Goal: Task Accomplishment & Management: Complete application form

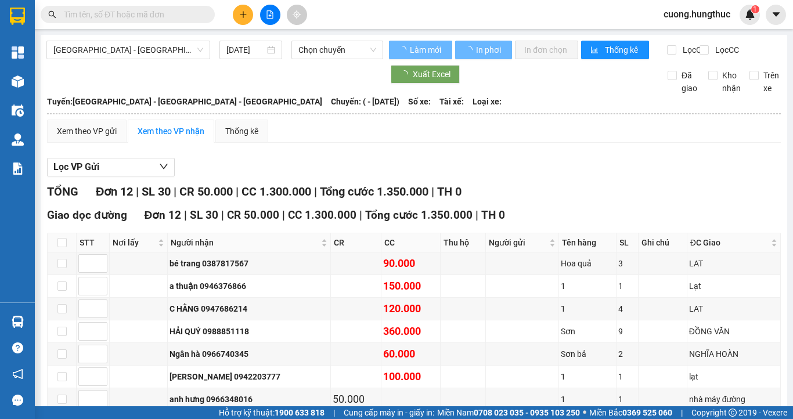
type input "[DATE]"
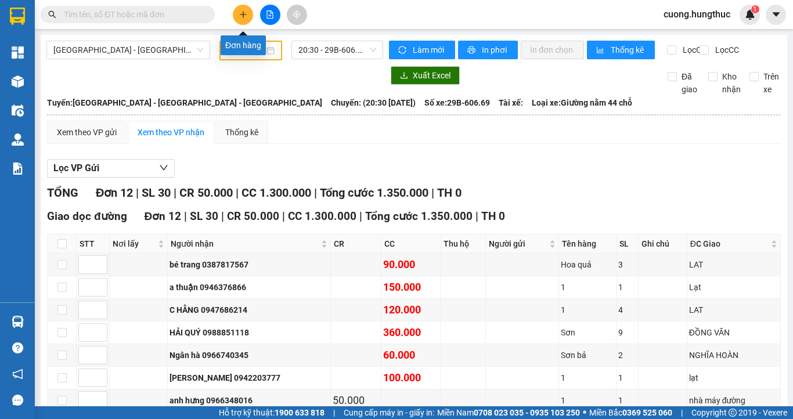
click at [239, 14] on icon "plus" at bounding box center [243, 14] width 8 height 8
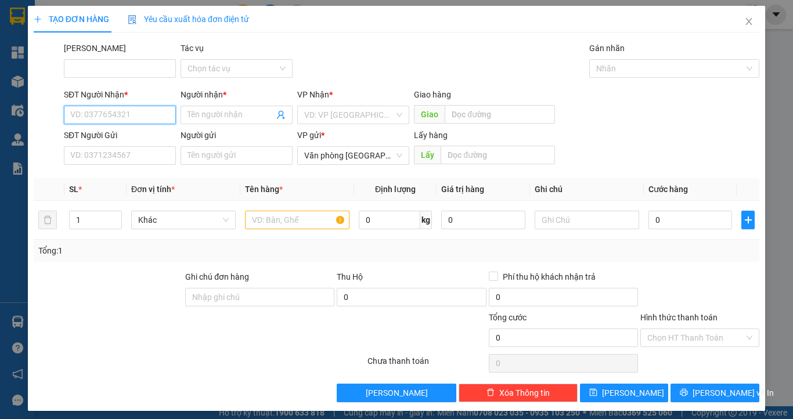
click at [109, 114] on input "SĐT Người Nhận *" at bounding box center [120, 115] width 112 height 19
click at [125, 110] on input "SĐT Người Nhận *" at bounding box center [120, 115] width 112 height 19
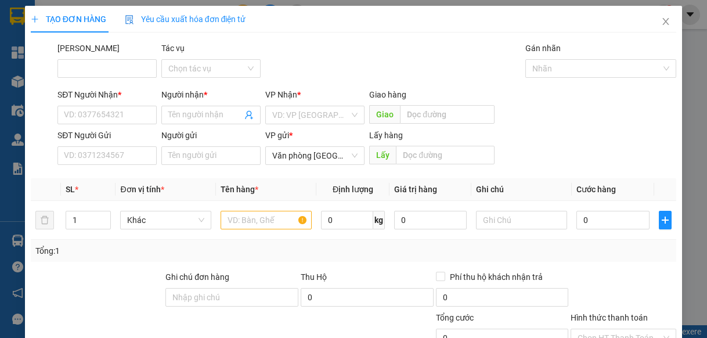
drag, startPoint x: 463, startPoint y: 64, endPoint x: 391, endPoint y: 70, distance: 72.8
click at [461, 63] on div "Mã ĐH Tác vụ Chọn tác vụ Gán nhãn Nhãn" at bounding box center [367, 62] width 624 height 41
click at [113, 116] on input "SĐT Người Nhận *" at bounding box center [106, 115] width 99 height 19
type input "0866918575"
click at [187, 113] on input "Người nhận *" at bounding box center [205, 115] width 74 height 13
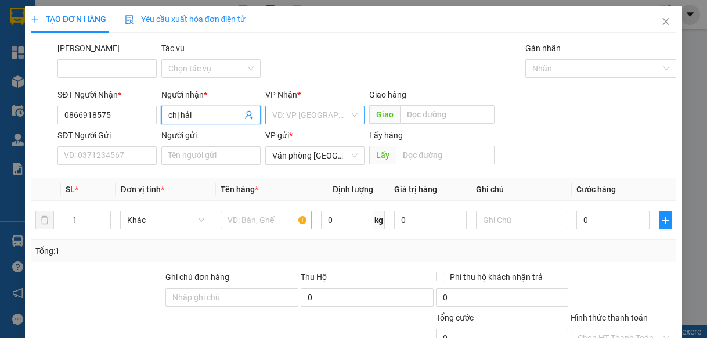
click at [349, 118] on div "VD: VP [GEOGRAPHIC_DATA]" at bounding box center [314, 115] width 99 height 19
type input "chị hải"
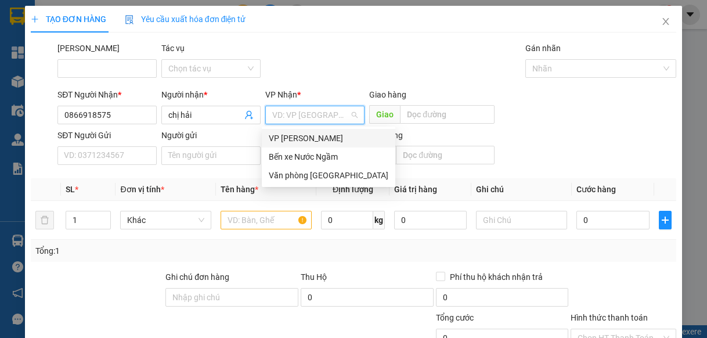
type input "1"
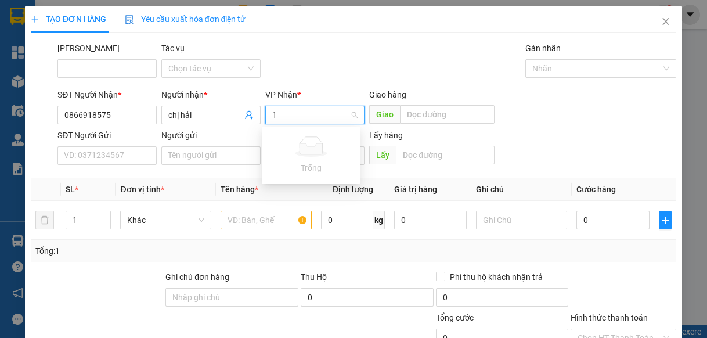
click at [325, 120] on input "1" at bounding box center [310, 114] width 77 height 17
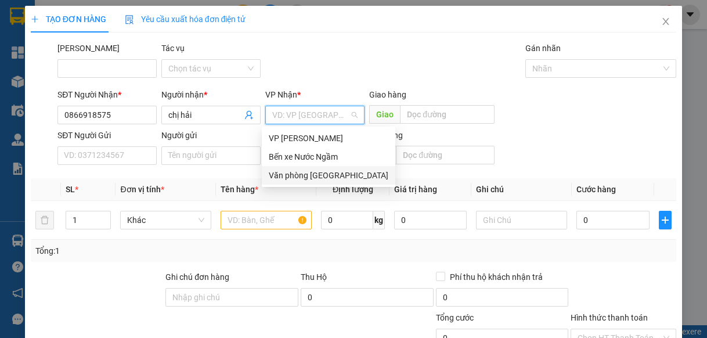
click at [332, 175] on div "Văn phòng [GEOGRAPHIC_DATA]" at bounding box center [329, 175] width 120 height 13
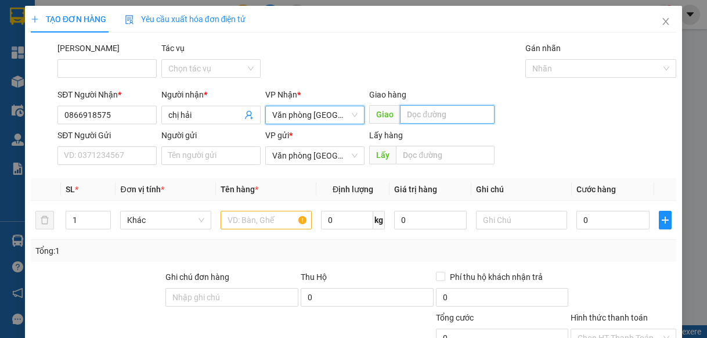
click at [419, 113] on input "text" at bounding box center [447, 114] width 95 height 19
type input "lạt"
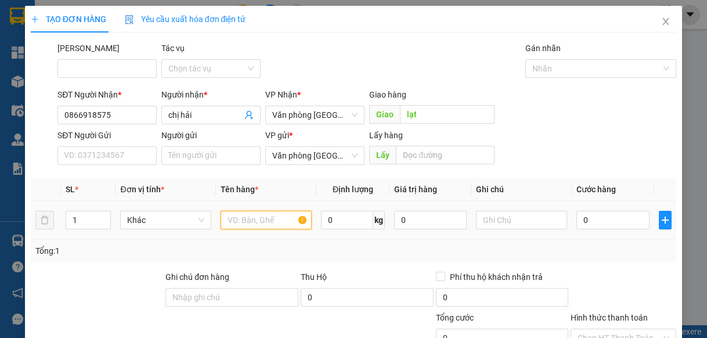
click at [275, 220] on input "text" at bounding box center [266, 220] width 91 height 19
type input "1"
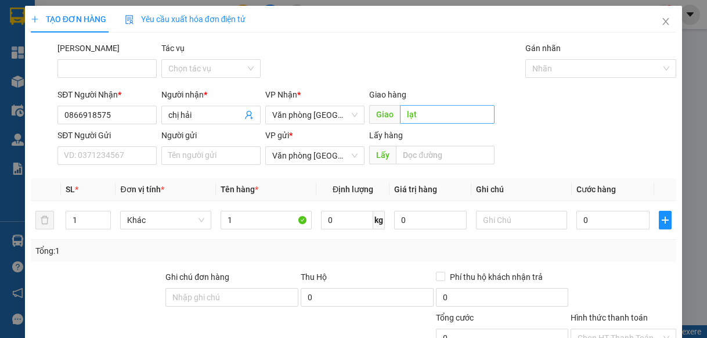
click at [446, 121] on div "Giao hàng Giao lạt" at bounding box center [431, 108] width 125 height 41
click at [446, 118] on input "lạt" at bounding box center [447, 114] width 95 height 19
type input "tân an"
click at [603, 219] on input "0" at bounding box center [613, 220] width 73 height 19
type input "1"
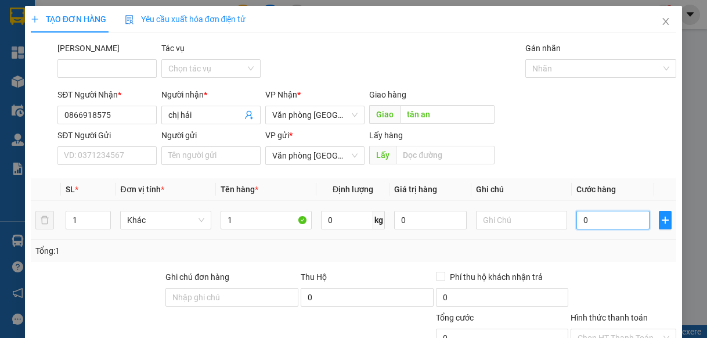
type input "1"
type input "10"
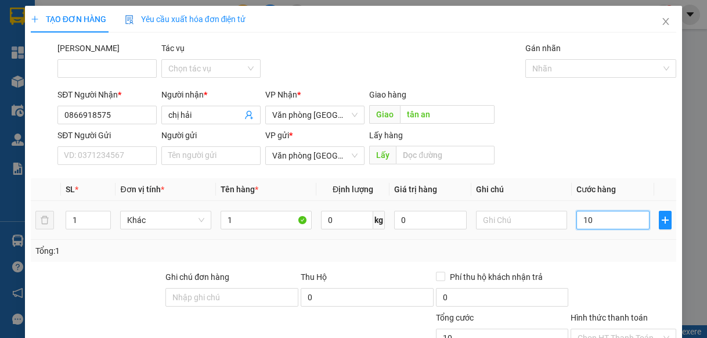
type input "100"
type input "1.000"
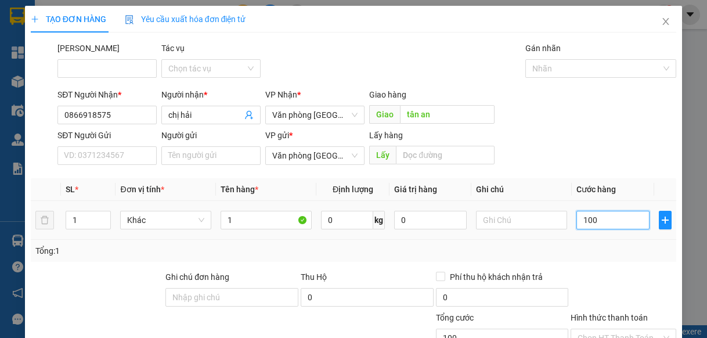
type input "1.000"
type input "10.000"
type input "100.000"
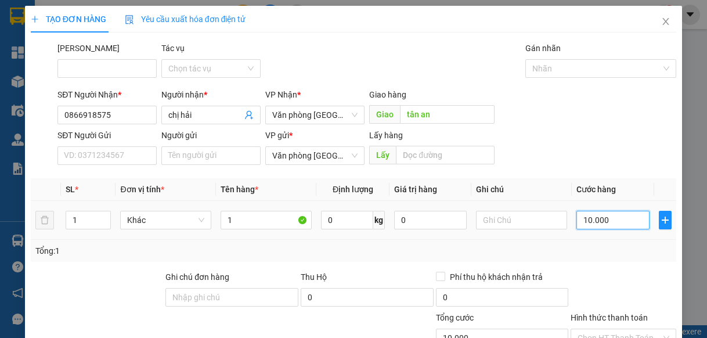
type input "100.000"
click at [485, 222] on input "text" at bounding box center [521, 220] width 91 height 19
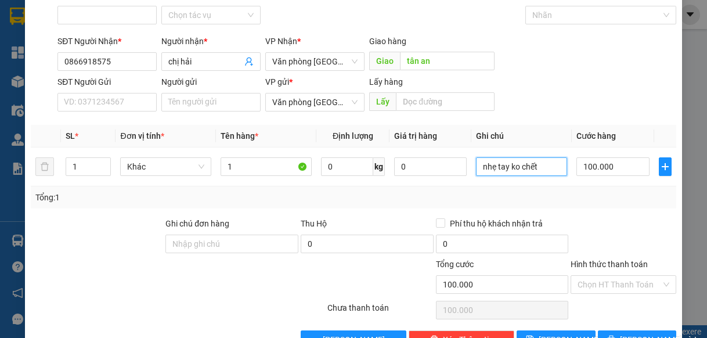
scroll to position [87, 0]
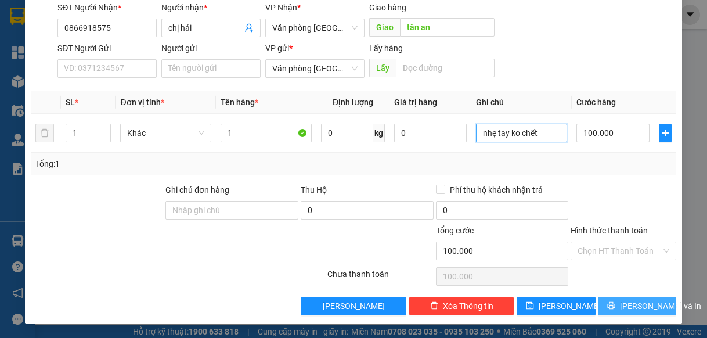
type input "nhẹ tay ko chết"
click at [599, 304] on button "[PERSON_NAME] và In" at bounding box center [637, 306] width 79 height 19
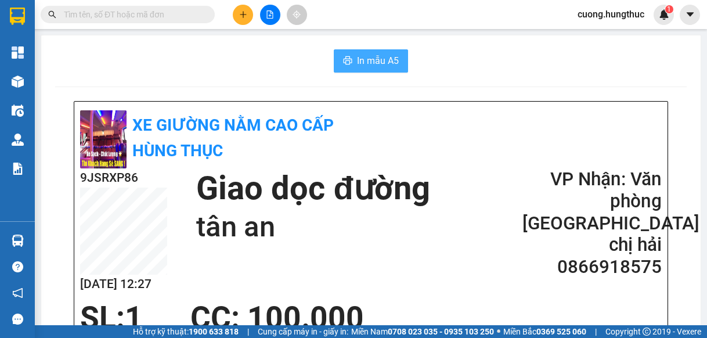
click at [385, 64] on span "In mẫu A5" at bounding box center [378, 60] width 42 height 15
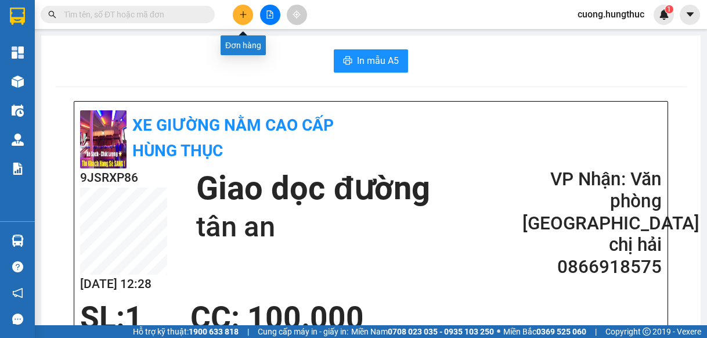
click at [238, 13] on button at bounding box center [243, 15] width 20 height 20
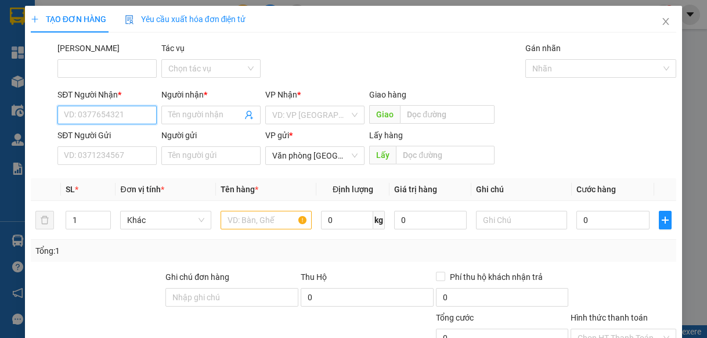
click at [139, 117] on input "SĐT Người Nhận *" at bounding box center [106, 115] width 99 height 19
type input "0388733257"
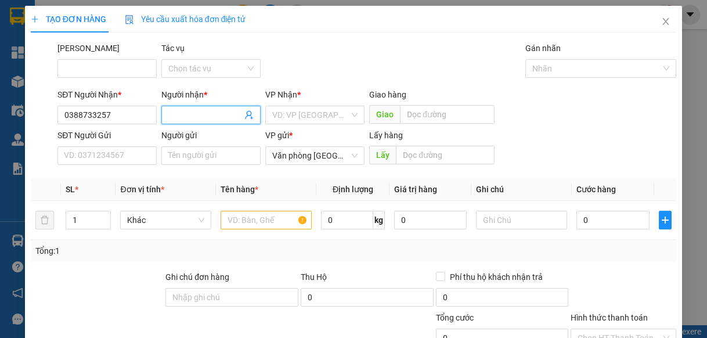
click at [228, 110] on input "Người nhận *" at bounding box center [205, 115] width 74 height 13
type input "chị hải"
click at [298, 122] on input "search" at bounding box center [310, 114] width 77 height 17
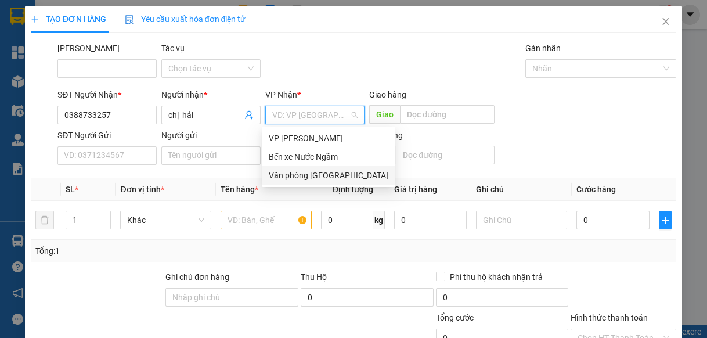
click at [287, 174] on div "Văn phòng [GEOGRAPHIC_DATA]" at bounding box center [329, 175] width 120 height 13
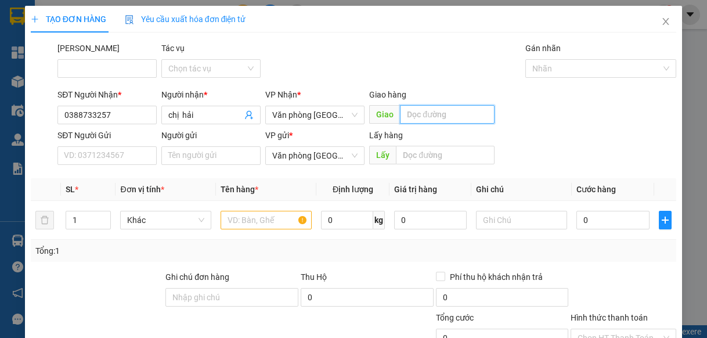
click at [431, 110] on input "text" at bounding box center [447, 114] width 95 height 19
type input "lạt"
click at [266, 218] on input "text" at bounding box center [266, 220] width 91 height 19
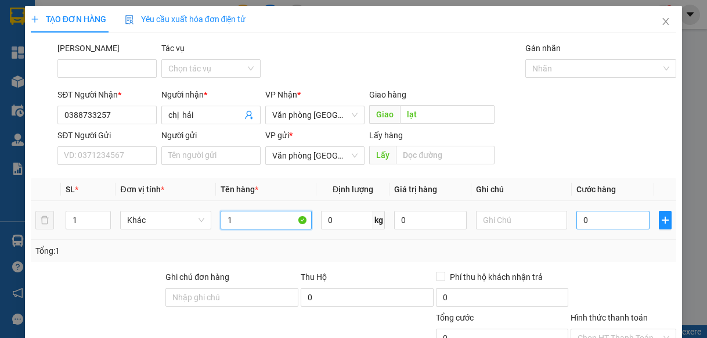
type input "1"
click at [597, 217] on input "0" at bounding box center [613, 220] width 73 height 19
type input "5"
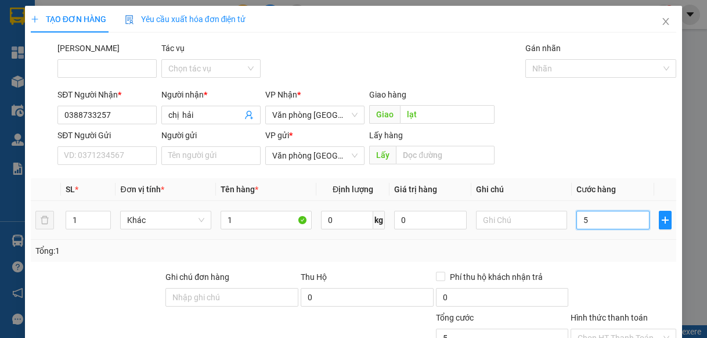
type input "50"
type input "500"
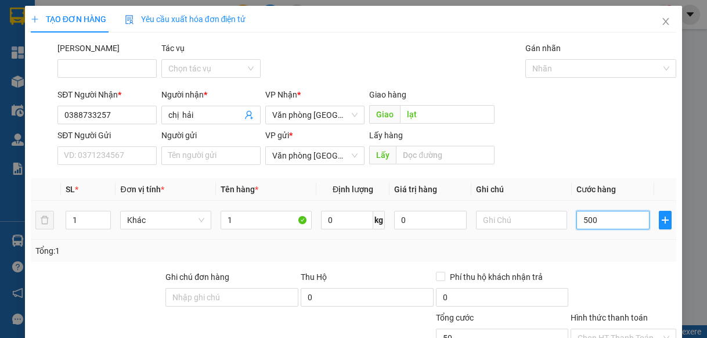
type input "500"
type input "5.000"
type input "50.000"
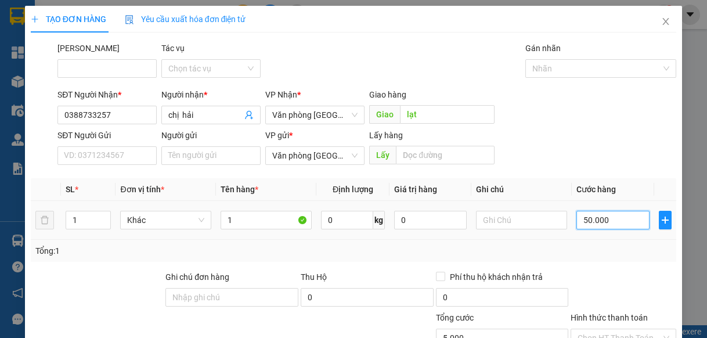
type input "50.000"
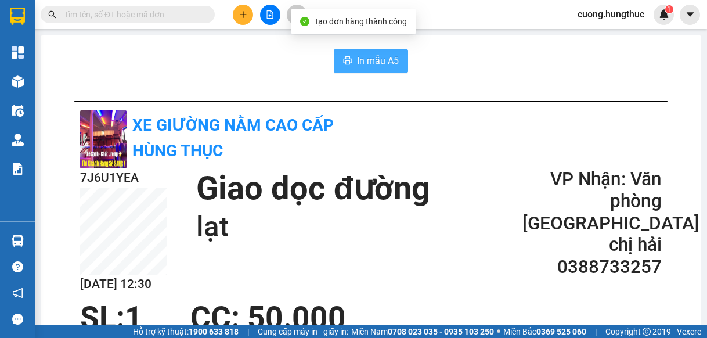
click at [383, 59] on span "In mẫu A5" at bounding box center [378, 60] width 42 height 15
